Goal: Task Accomplishment & Management: Complete application form

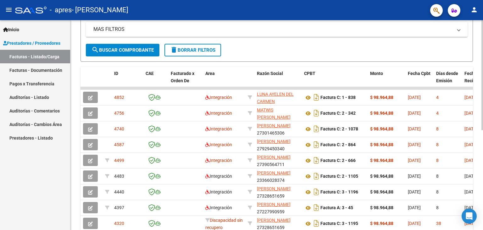
click at [477, 165] on div "Video tutorial PRESTADORES -> Listado de CPBTs Emitidos por Prestadores / Prove…" at bounding box center [277, 87] width 414 height 395
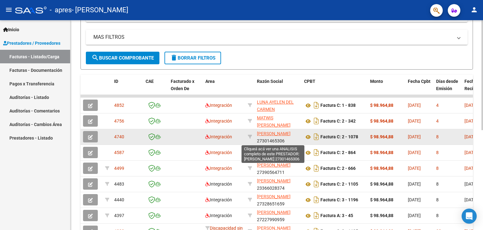
click at [274, 132] on span "[PERSON_NAME]" at bounding box center [274, 133] width 34 height 5
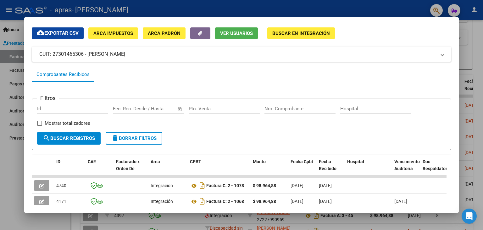
scroll to position [0, 0]
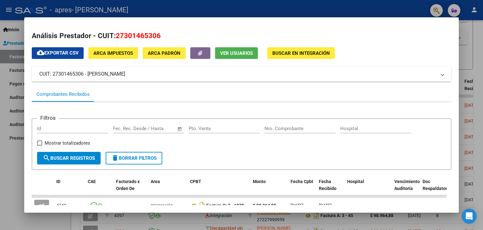
click at [477, 41] on div at bounding box center [241, 115] width 483 height 230
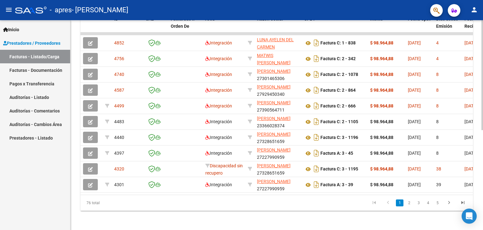
scroll to position [190, 0]
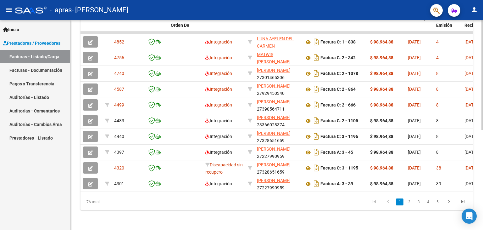
click at [482, 149] on div at bounding box center [483, 175] width 2 height 110
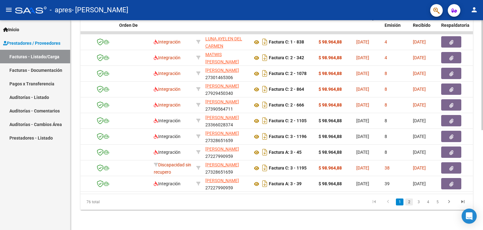
click at [409, 202] on link "2" at bounding box center [410, 201] width 8 height 7
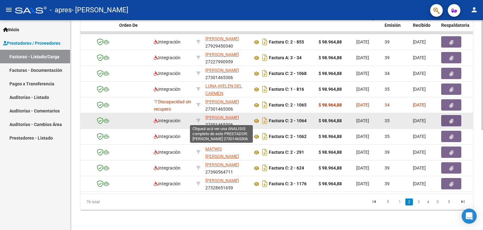
click at [215, 118] on span "[PERSON_NAME]" at bounding box center [222, 117] width 34 height 5
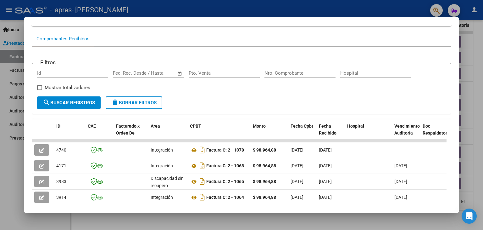
scroll to position [57, 0]
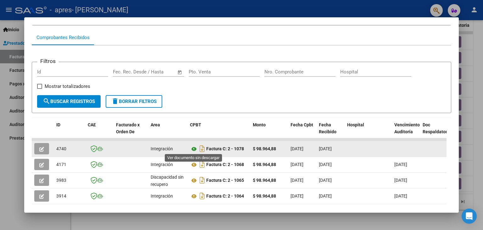
click at [193, 148] on icon at bounding box center [194, 149] width 8 height 8
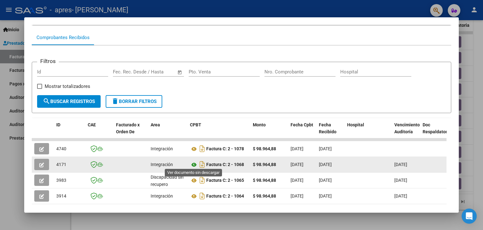
click at [194, 161] on icon at bounding box center [194, 165] width 8 height 8
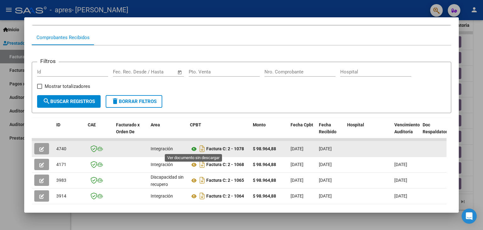
click at [193, 145] on icon at bounding box center [194, 149] width 8 height 8
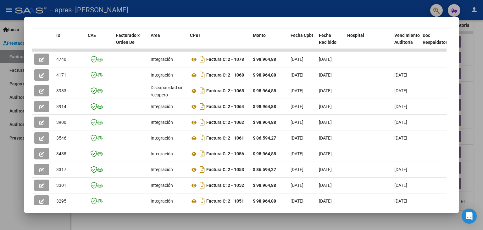
scroll to position [144, 0]
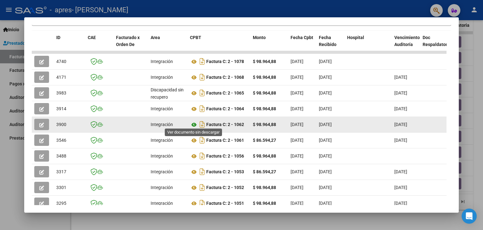
click at [193, 123] on icon at bounding box center [194, 125] width 8 height 8
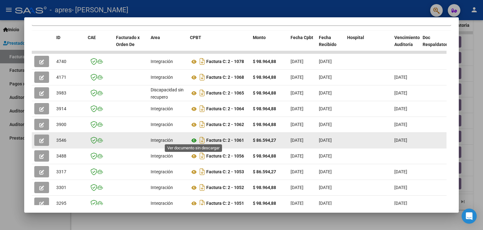
click at [192, 137] on icon at bounding box center [194, 141] width 8 height 8
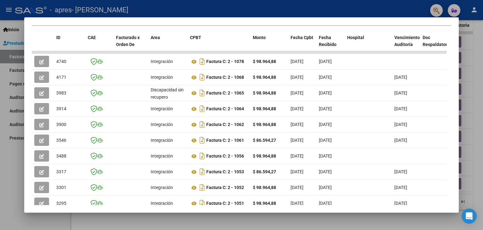
click at [480, 64] on div at bounding box center [241, 115] width 483 height 230
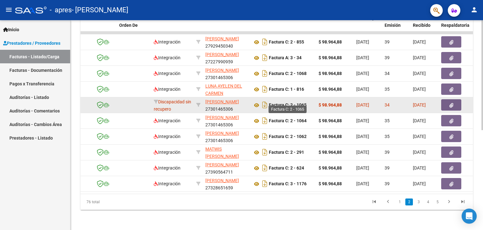
click at [273, 103] on strong "Factura C: 2 - 1065" at bounding box center [288, 105] width 38 height 5
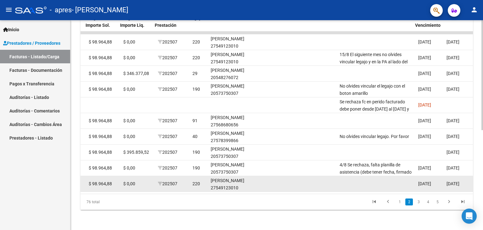
scroll to position [0, 745]
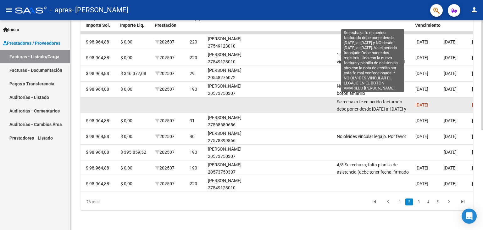
click at [373, 106] on span "Se rechaza fc en perido facturado debe poner desde [DATE] al [DATE] y NO desde …" at bounding box center [373, 134] width 73 height 70
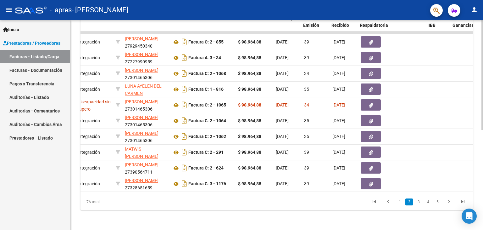
scroll to position [0, 133]
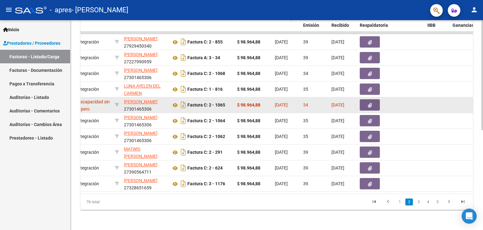
click at [364, 103] on button "button" at bounding box center [370, 104] width 20 height 11
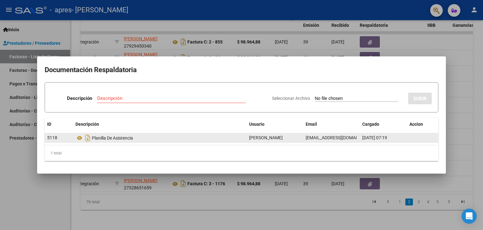
click at [109, 140] on div "Planilla De Asistencia" at bounding box center [160, 138] width 169 height 10
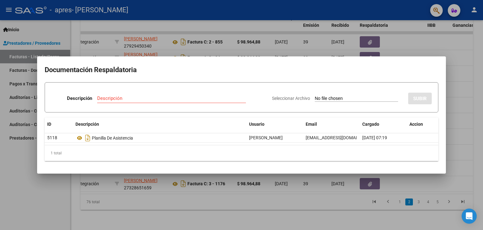
click at [113, 97] on input "Descripción" at bounding box center [171, 98] width 149 height 6
click at [464, 91] on div at bounding box center [241, 115] width 483 height 230
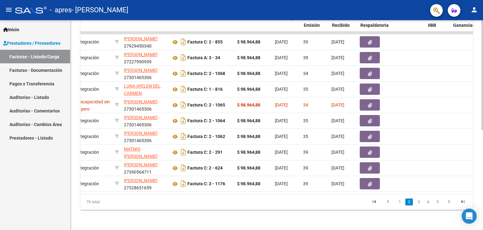
scroll to position [0, 0]
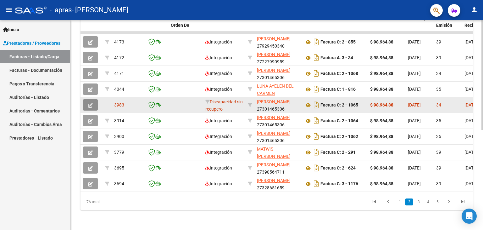
click at [90, 104] on button "button" at bounding box center [90, 104] width 15 height 11
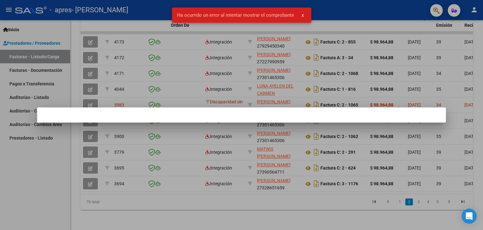
click at [89, 103] on div at bounding box center [241, 115] width 483 height 230
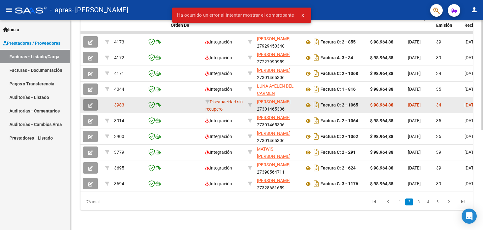
click at [90, 103] on icon "button" at bounding box center [90, 105] width 5 height 5
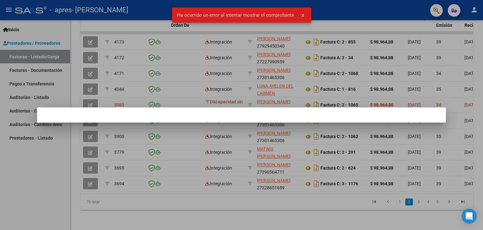
click at [483, 106] on div at bounding box center [241, 115] width 483 height 230
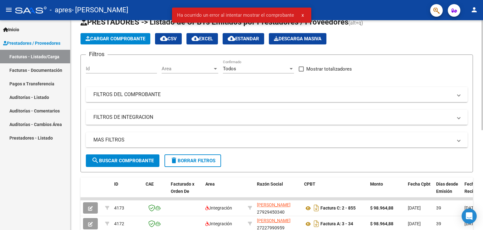
click at [481, 45] on div "Video tutorial PRESTADORES -> Listado de CPBTs Emitidos por Prestadores / Prove…" at bounding box center [277, 197] width 414 height 395
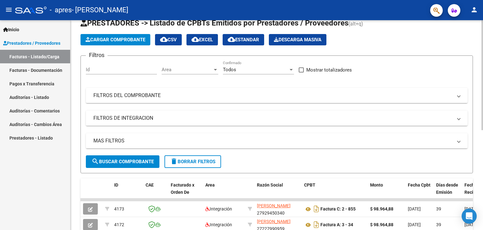
click at [123, 41] on span "Cargar Comprobante" at bounding box center [116, 40] width 60 height 6
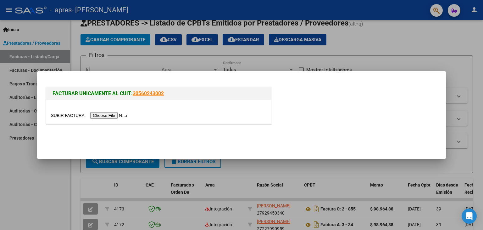
click at [344, 54] on div at bounding box center [241, 115] width 483 height 230
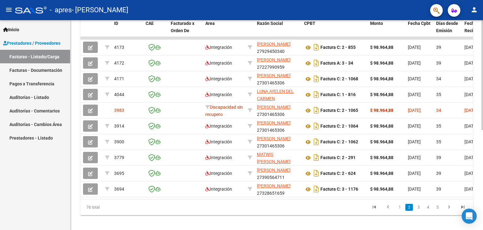
scroll to position [190, 0]
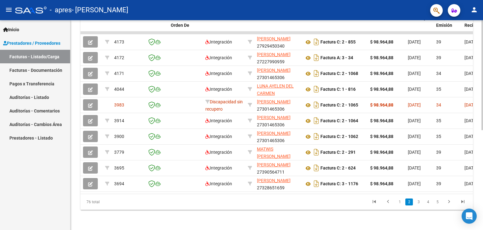
click at [476, 213] on body "menu - apres - [PERSON_NAME] SOL person Inicio Instructivos Contacto OS Prestad…" at bounding box center [241, 115] width 483 height 230
click at [420, 202] on link "3" at bounding box center [419, 201] width 8 height 7
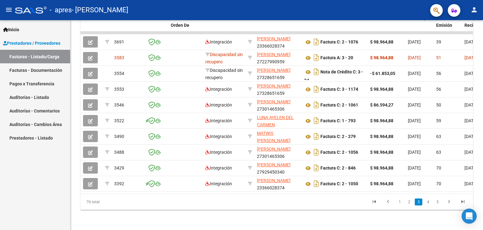
click at [188, 194] on div "76 total 1 2 3 4 5" at bounding box center [277, 202] width 393 height 16
click at [195, 188] on datatable-selection "3691 Integración [PERSON_NAME] 23366028374 Factura C: 2 - 1076 $ 98.964,88 [DAT…" at bounding box center [277, 190] width 393 height 6
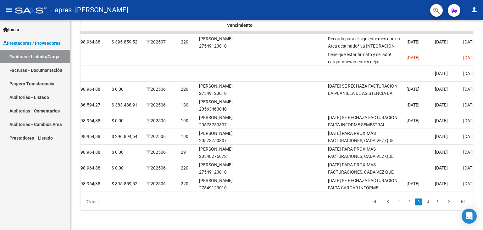
scroll to position [0, 934]
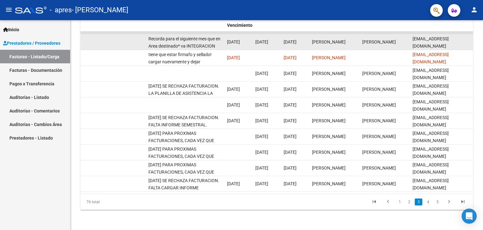
click at [209, 44] on datatable-body-cell "Recorda para el siguiente mes que en Area destinado* va INTEGRACION para podes …" at bounding box center [185, 41] width 79 height 15
